Goal: Navigation & Orientation: Understand site structure

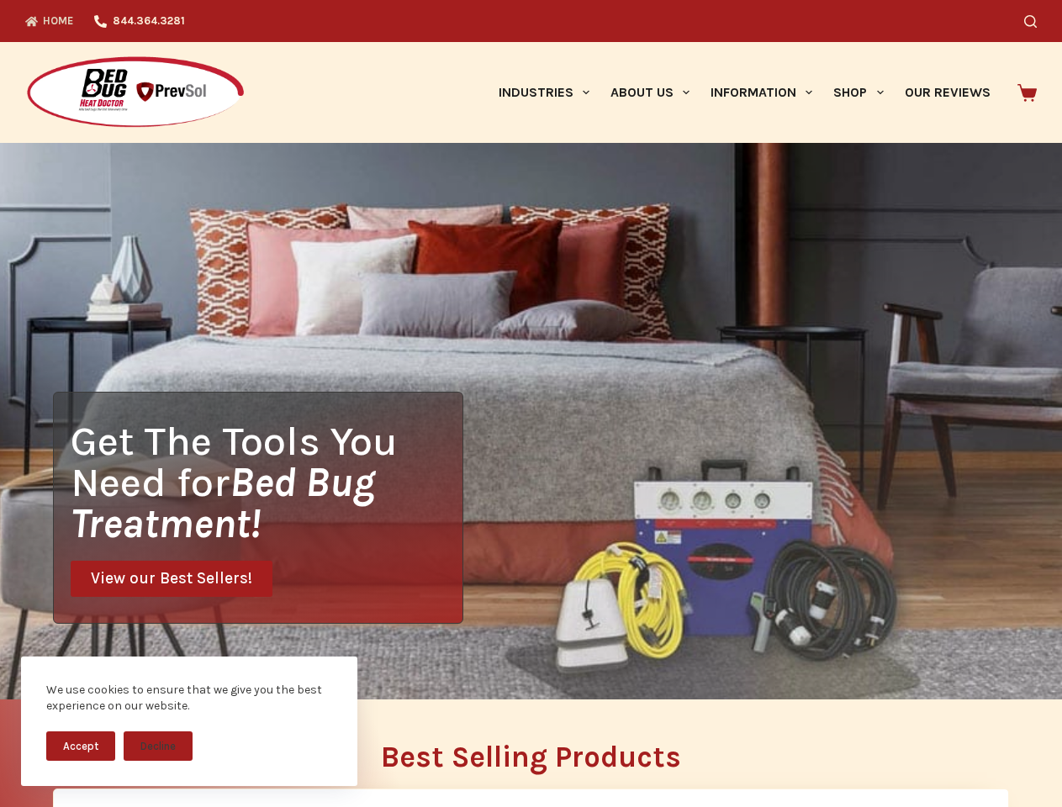
click at [531, 404] on div "Get The Tools You Need for Bed Bug Treatment! View our Best Sellers!" at bounding box center [531, 421] width 1062 height 557
click at [81, 746] on button "Accept" at bounding box center [80, 746] width 69 height 29
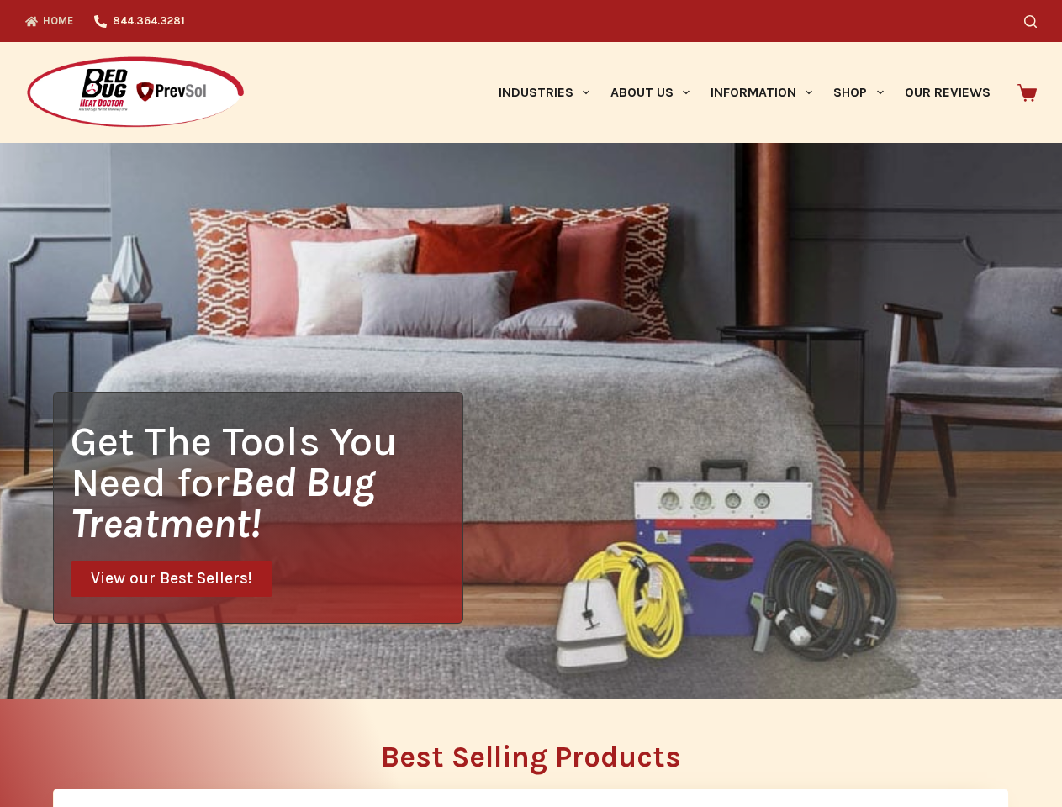
click at [158, 746] on button "Decline" at bounding box center [158, 758] width 69 height 29
click at [1037, 21] on icon "Search" at bounding box center [1030, 21] width 13 height 13
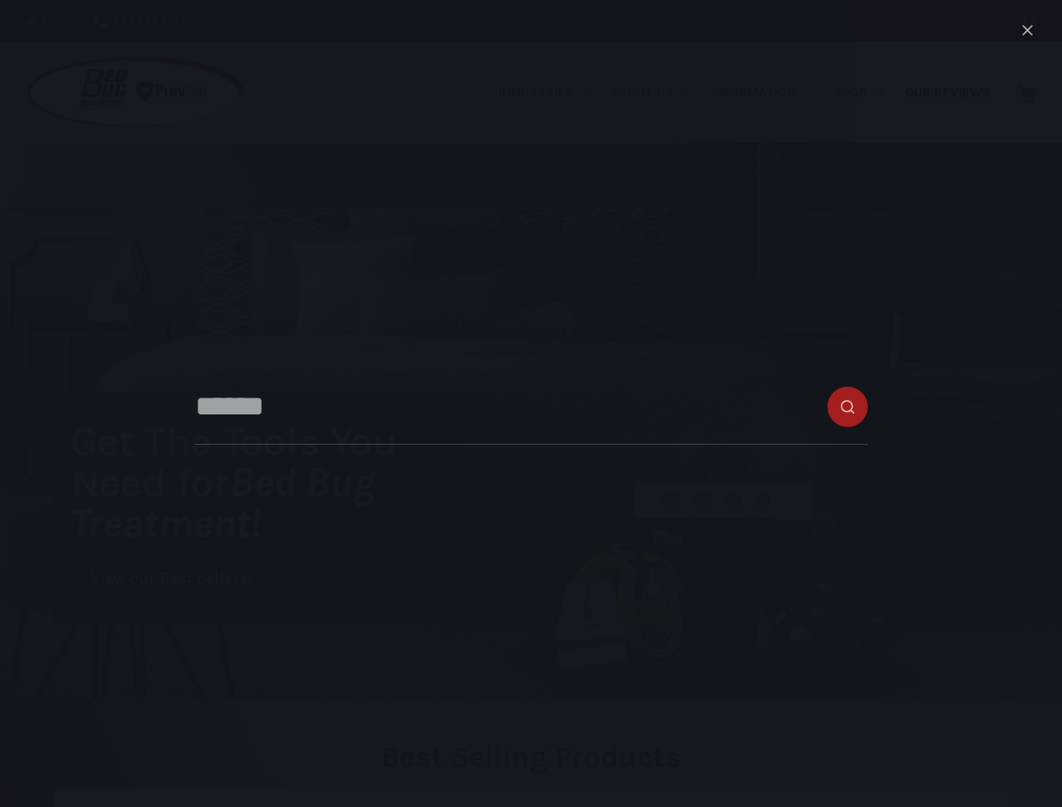
click at [550, 93] on link "Industries" at bounding box center [544, 92] width 112 height 101
click at [657, 93] on link "About Us" at bounding box center [650, 92] width 100 height 101
